Goal: Information Seeking & Learning: Check status

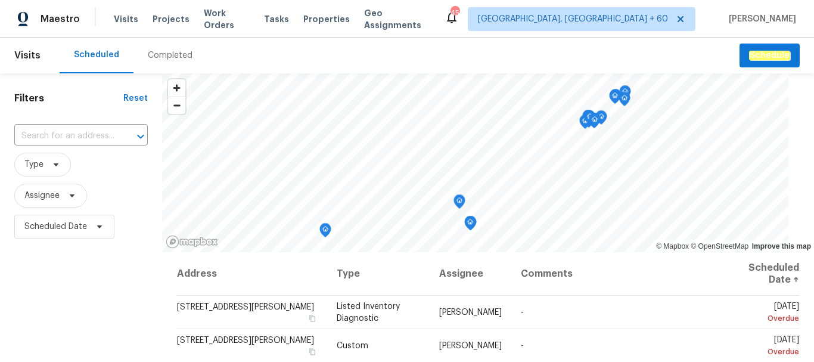
click at [166, 54] on div "Completed" at bounding box center [170, 55] width 45 height 12
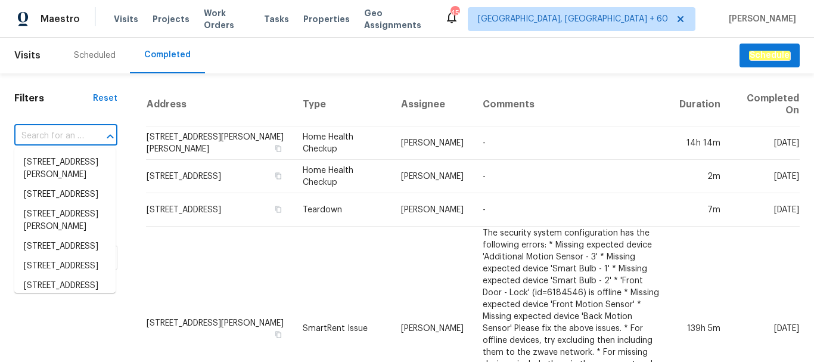
click at [47, 133] on input "text" at bounding box center [49, 136] width 70 height 18
paste input "[STREET_ADDRESS]"
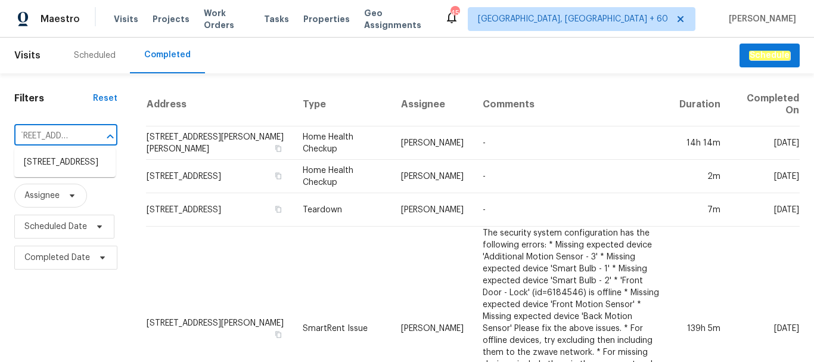
type input "[STREET_ADDRESS]"
click at [79, 170] on li "[STREET_ADDRESS]" at bounding box center [64, 163] width 101 height 20
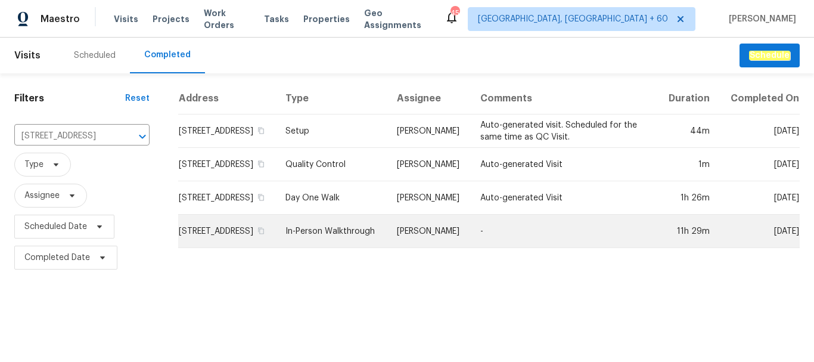
click at [352, 248] on td "In-Person Walkthrough" at bounding box center [331, 230] width 111 height 33
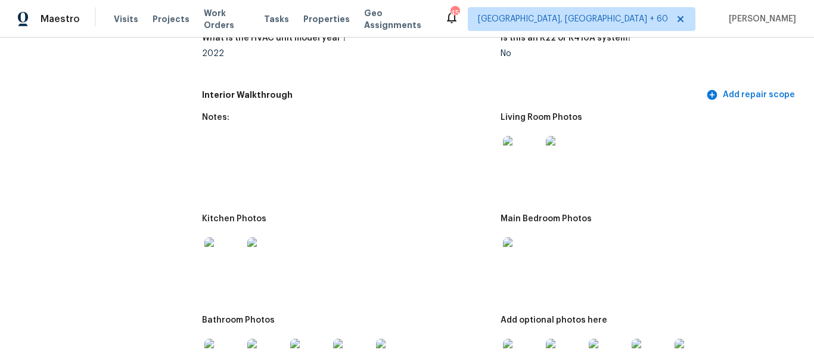
scroll to position [1311, 0]
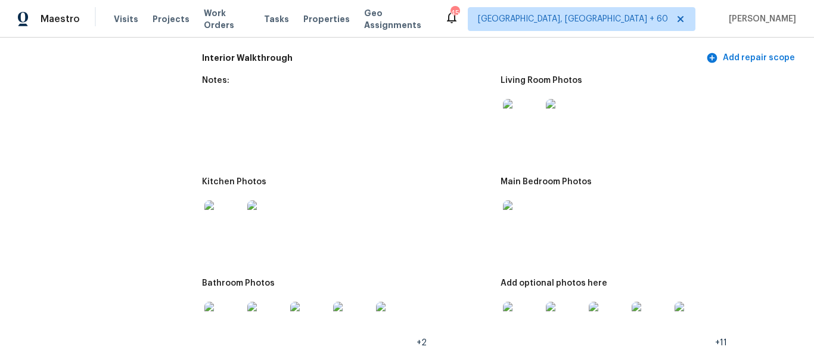
click at [510, 223] on img at bounding box center [522, 219] width 38 height 38
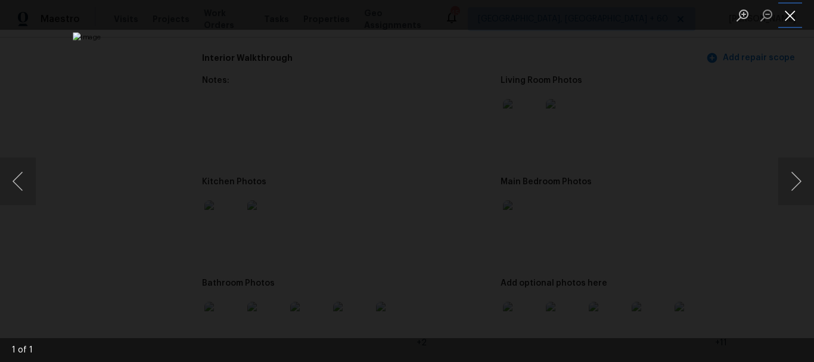
click at [788, 12] on button "Close lightbox" at bounding box center [790, 15] width 24 height 21
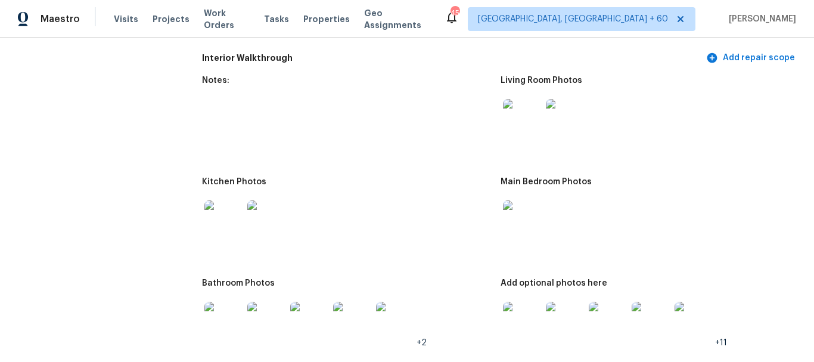
click at [512, 225] on img at bounding box center [522, 219] width 38 height 38
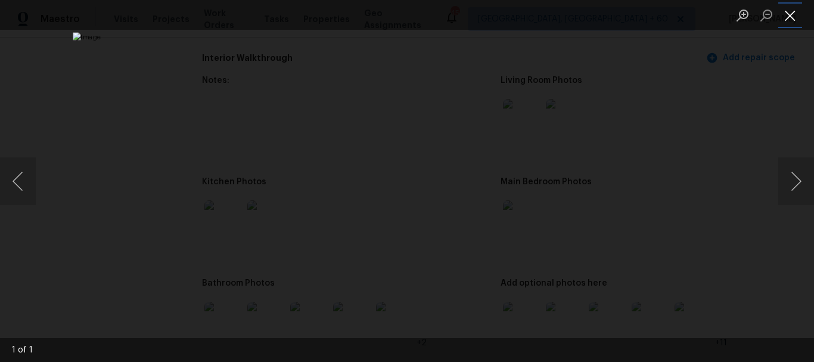
click at [790, 17] on button "Close lightbox" at bounding box center [790, 15] width 24 height 21
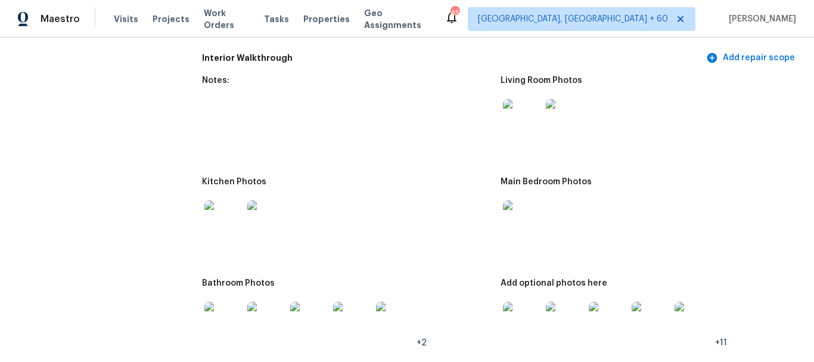
click at [516, 107] on img at bounding box center [522, 118] width 38 height 38
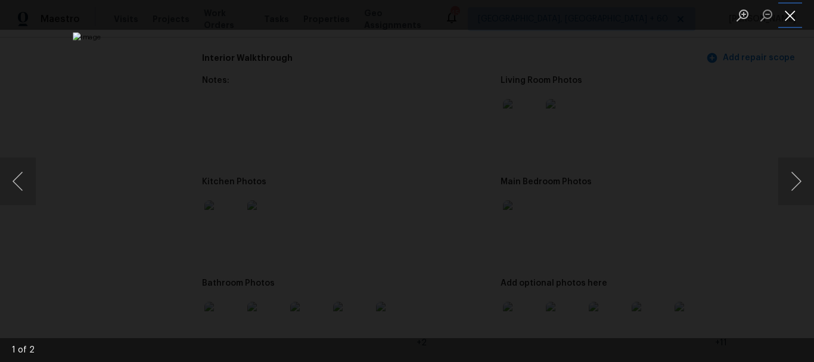
click at [791, 14] on button "Close lightbox" at bounding box center [790, 15] width 24 height 21
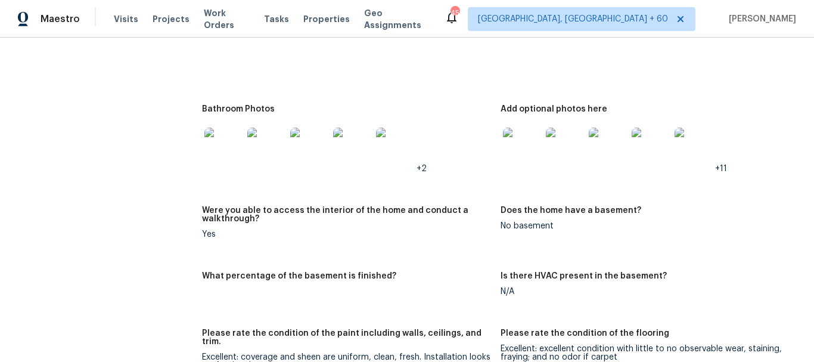
scroll to position [1490, 0]
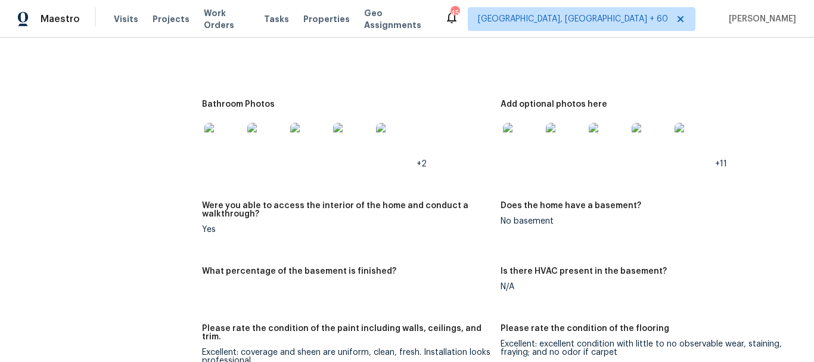
click at [495, 136] on figure "Bathroom Photos +2" at bounding box center [351, 143] width 299 height 87
click at [531, 137] on img at bounding box center [522, 142] width 38 height 38
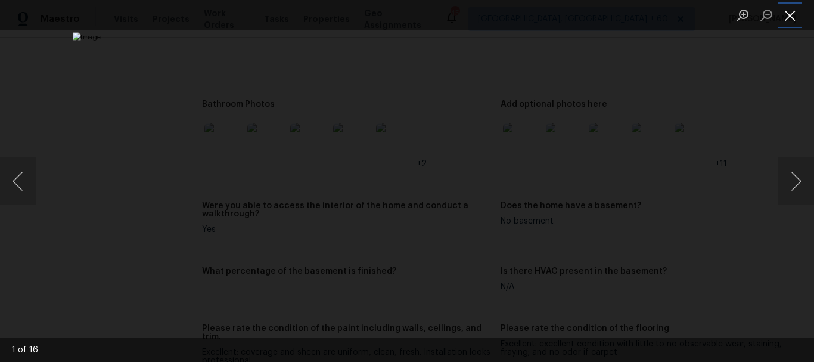
click at [790, 20] on button "Close lightbox" at bounding box center [790, 15] width 24 height 21
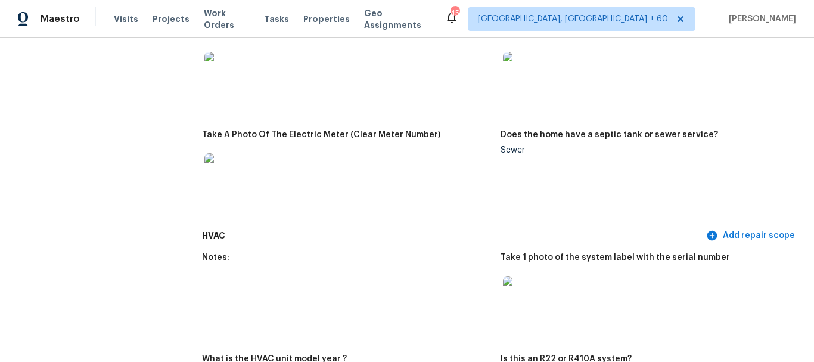
scroll to position [715, 0]
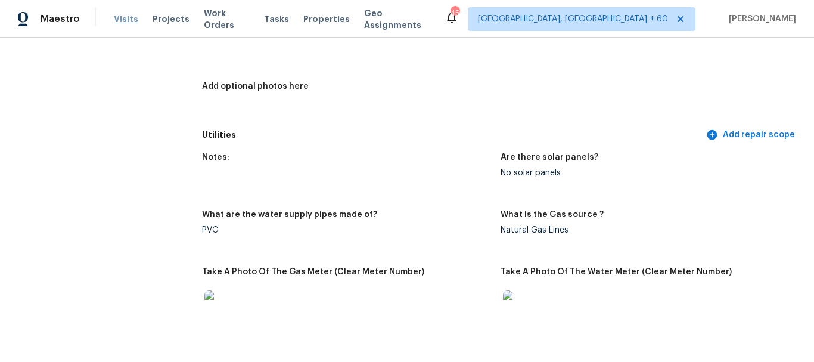
click at [121, 18] on span "Visits" at bounding box center [126, 19] width 24 height 12
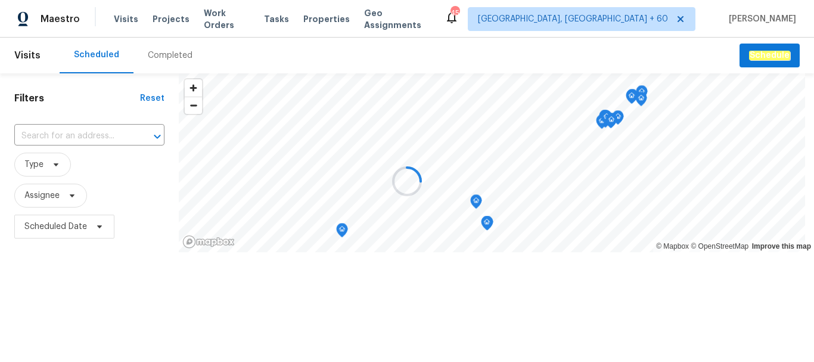
click at [194, 64] on div at bounding box center [407, 181] width 814 height 362
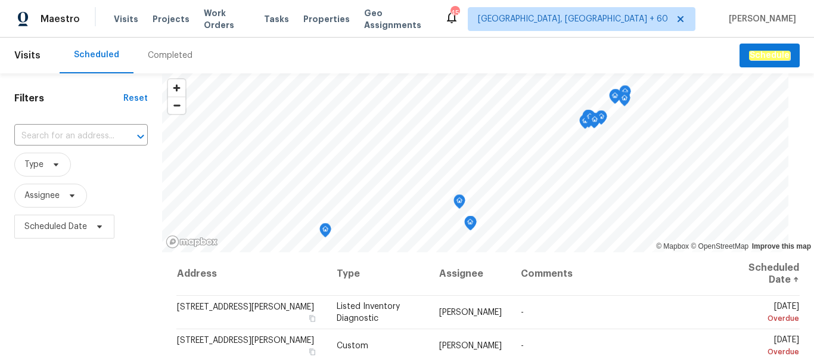
click at [175, 49] on div "Completed" at bounding box center [169, 56] width 73 height 36
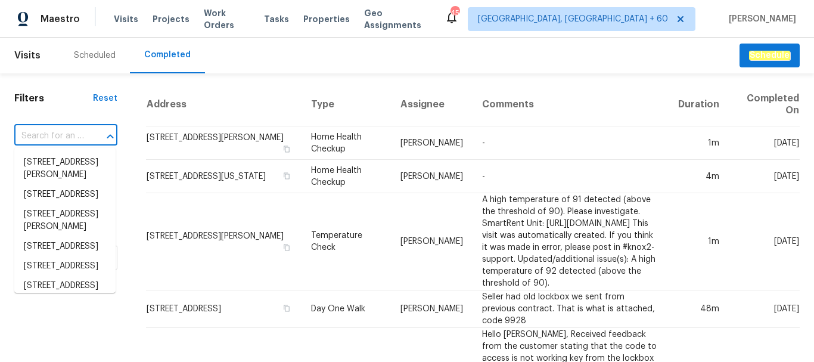
click at [39, 133] on input "text" at bounding box center [49, 136] width 70 height 18
paste input "[STREET_ADDRESS]"
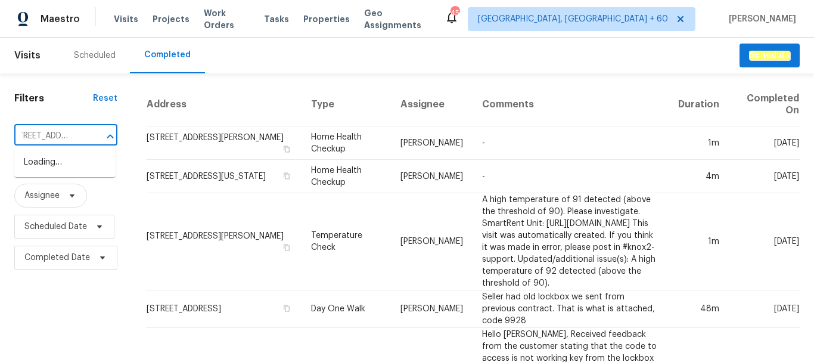
type input "[STREET_ADDRESS]"
click at [49, 159] on li "[STREET_ADDRESS]" at bounding box center [64, 163] width 101 height 20
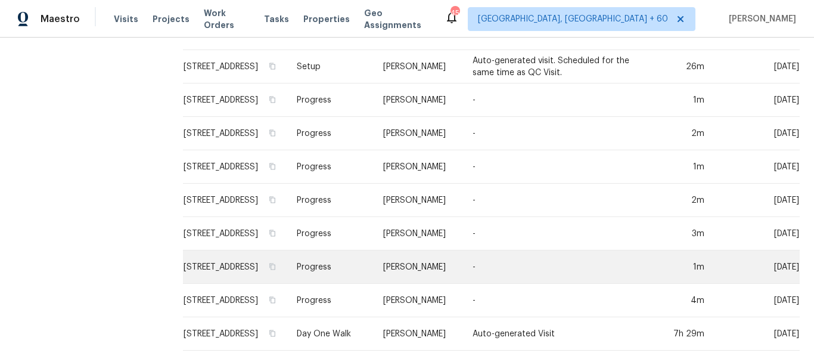
scroll to position [350, 0]
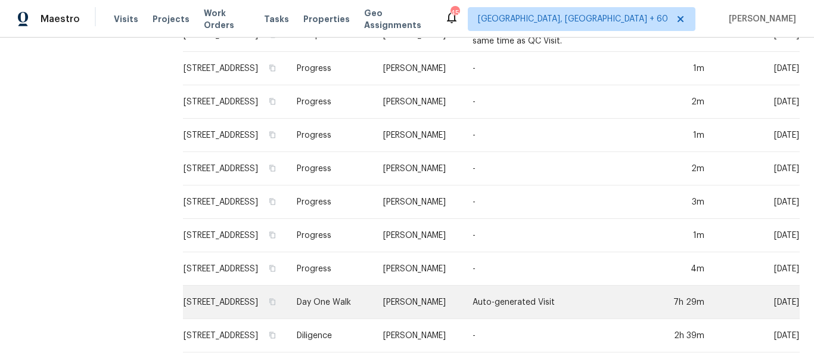
click at [361, 294] on td "Day One Walk" at bounding box center [330, 301] width 86 height 33
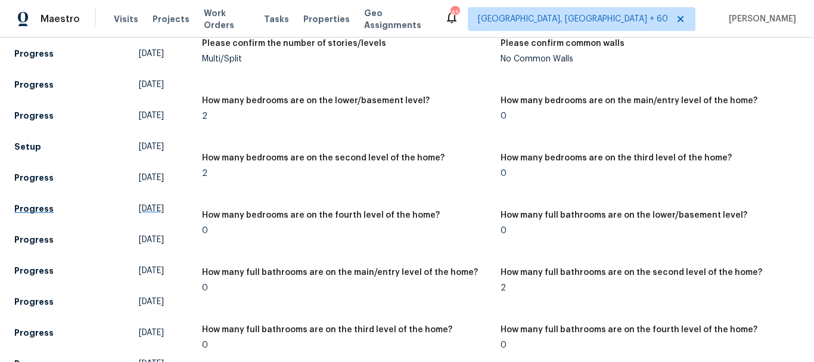
scroll to position [238, 0]
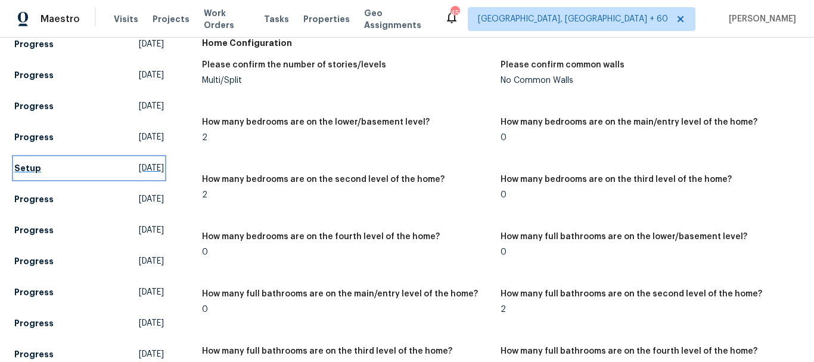
click at [29, 163] on h5 "Setup" at bounding box center [27, 168] width 27 height 12
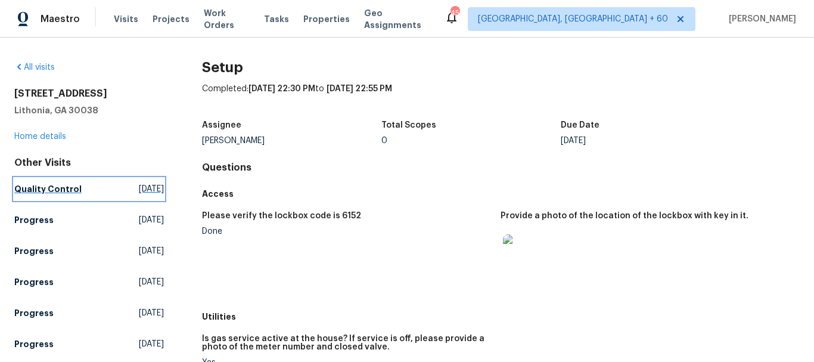
click at [74, 191] on h5 "Quality Control" at bounding box center [47, 189] width 67 height 12
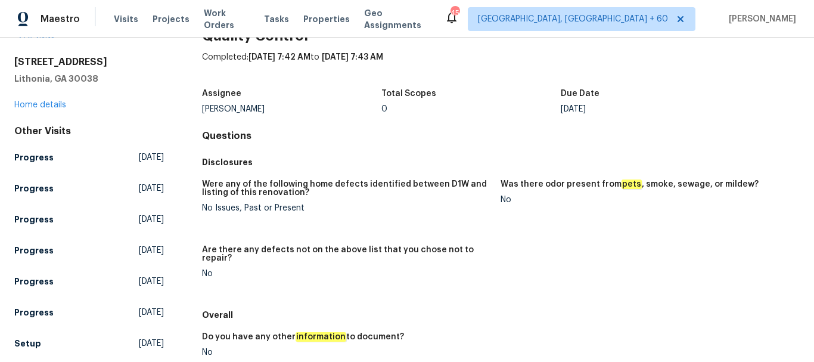
scroll to position [321, 0]
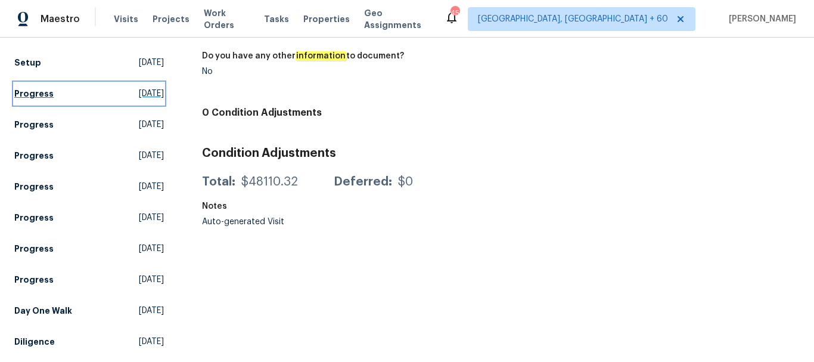
click at [55, 87] on link "Progress [DATE]" at bounding box center [89, 93] width 150 height 21
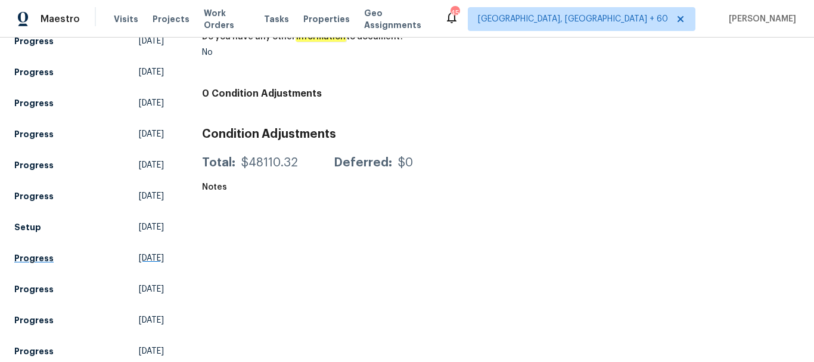
scroll to position [298, 0]
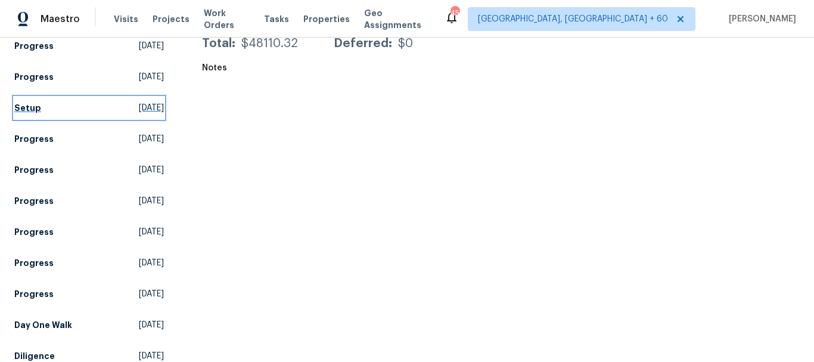
click at [33, 110] on h5 "Setup" at bounding box center [27, 108] width 27 height 12
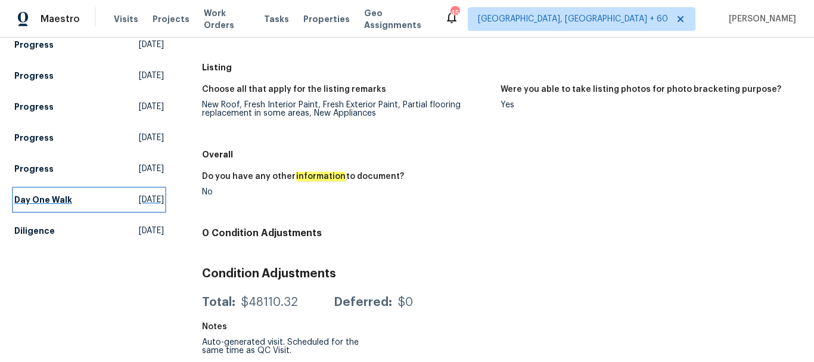
click at [82, 195] on link "Day One Walk [DATE]" at bounding box center [89, 199] width 150 height 21
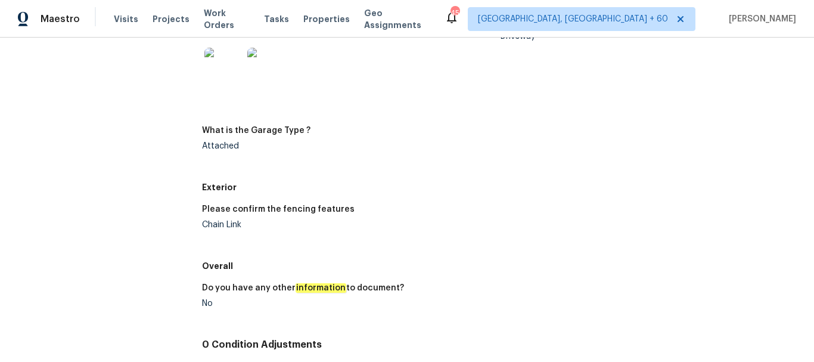
scroll to position [2085, 0]
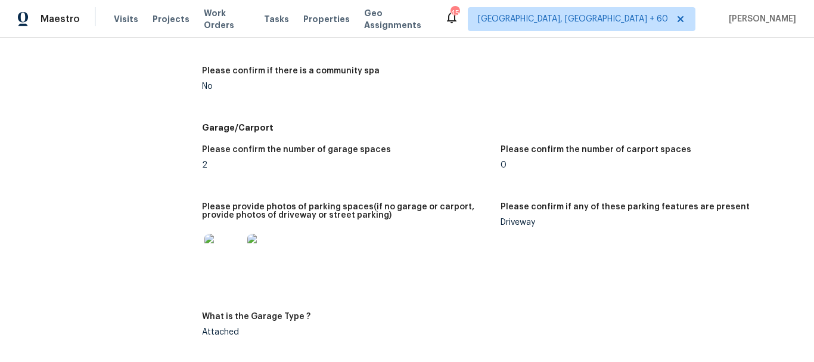
click at [213, 266] on img at bounding box center [223, 253] width 38 height 38
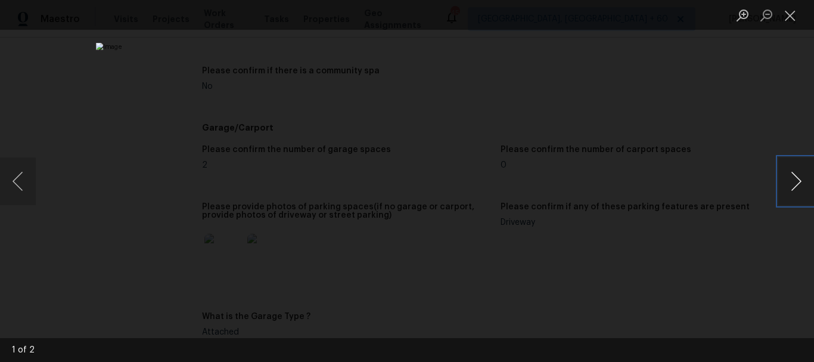
click at [791, 180] on button "Next image" at bounding box center [796, 181] width 36 height 48
drag, startPoint x: 792, startPoint y: 17, endPoint x: 780, endPoint y: 12, distance: 12.8
click at [791, 16] on button "Close lightbox" at bounding box center [790, 15] width 24 height 21
